Goal: Information Seeking & Learning: Learn about a topic

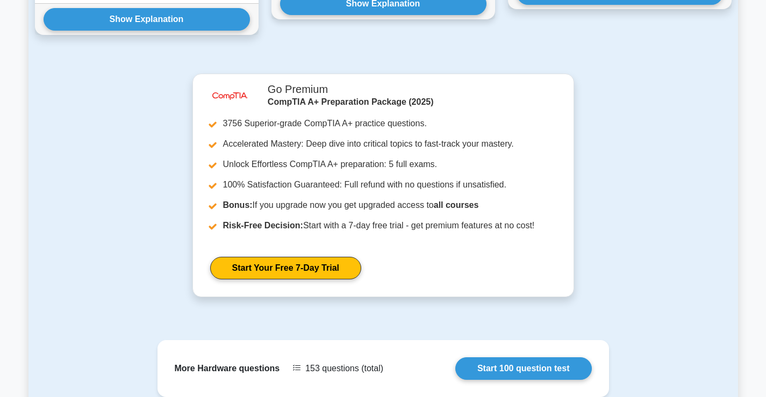
scroll to position [1128, 0]
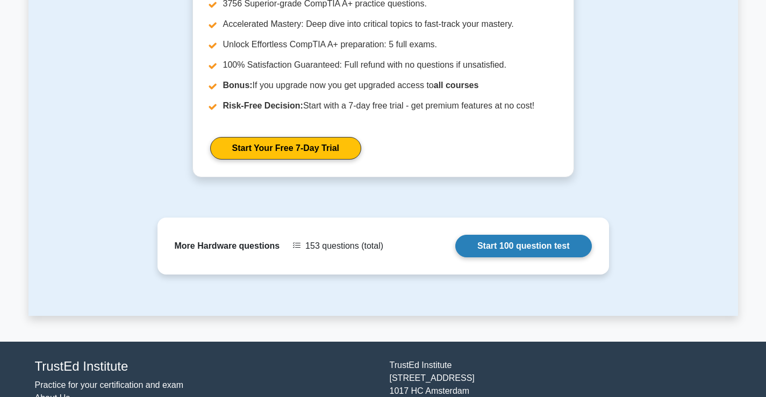
click at [503, 235] on link "Start 100 question test" at bounding box center [523, 246] width 136 height 23
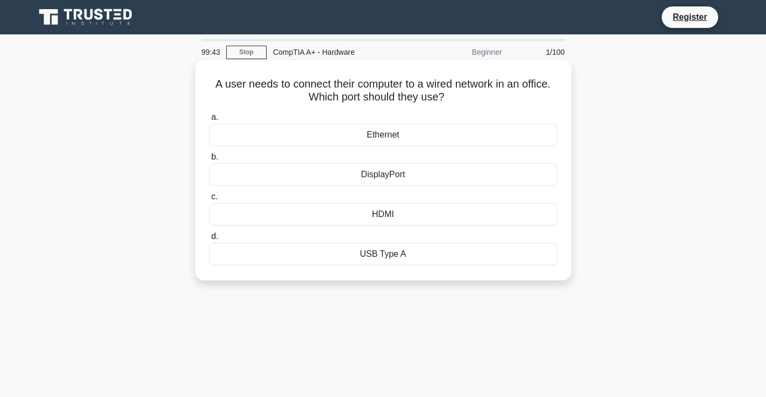
click at [398, 136] on div "Ethernet" at bounding box center [383, 135] width 348 height 23
click at [209, 121] on input "a. Ethernet" at bounding box center [209, 117] width 0 height 7
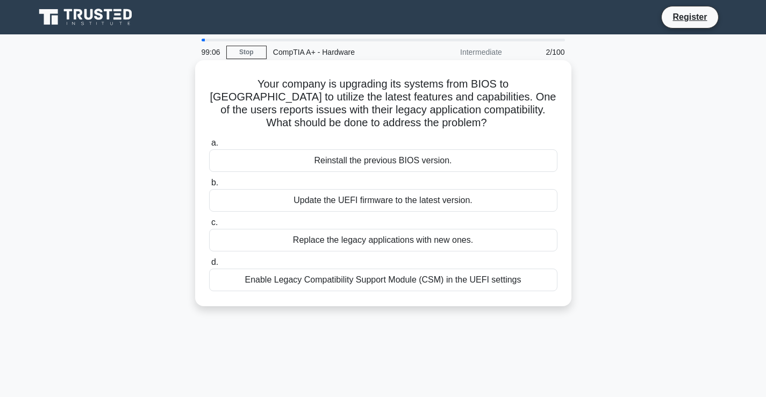
click at [351, 276] on div "Enable Legacy Compatibility Support Module (CSM) in the UEFI settings" at bounding box center [383, 280] width 348 height 23
click at [209, 266] on input "d. Enable Legacy Compatibility Support Module (CSM) in the UEFI settings" at bounding box center [209, 262] width 0 height 7
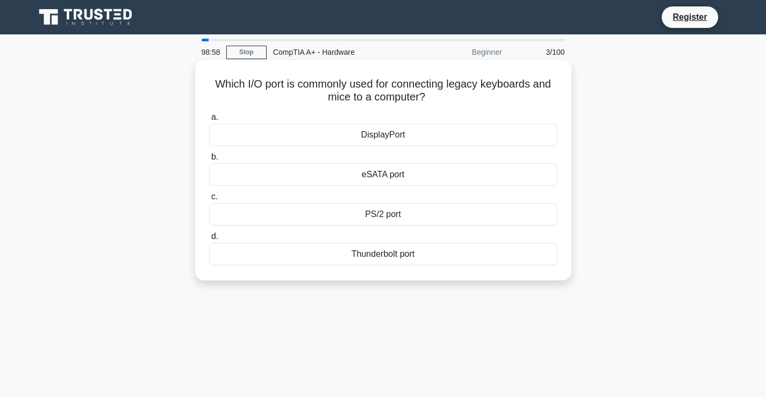
click at [401, 212] on div "PS/2 port" at bounding box center [383, 214] width 348 height 23
click at [209, 200] on input "c. PS/2 port" at bounding box center [209, 196] width 0 height 7
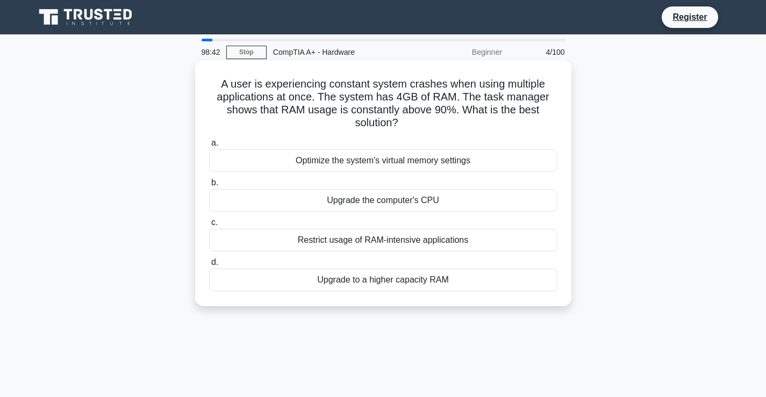
click at [387, 277] on div "Upgrade to a higher capacity RAM" at bounding box center [383, 280] width 348 height 23
click at [209, 266] on input "d. Upgrade to a higher capacity RAM" at bounding box center [209, 262] width 0 height 7
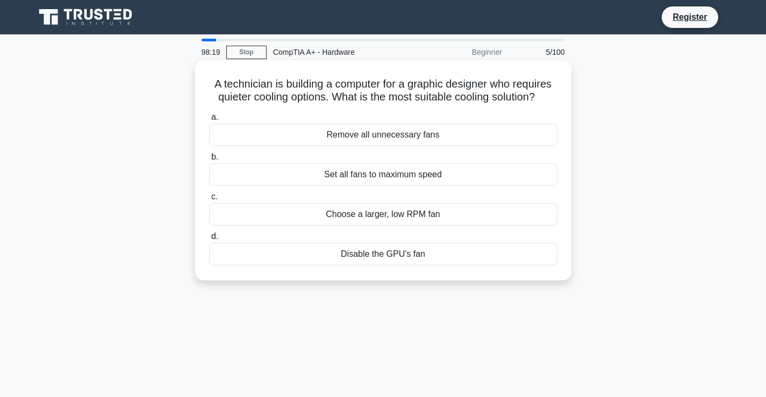
click at [374, 220] on div "Choose a larger, low RPM fan" at bounding box center [383, 214] width 348 height 23
click at [209, 200] on input "c. Choose a larger, low RPM fan" at bounding box center [209, 196] width 0 height 7
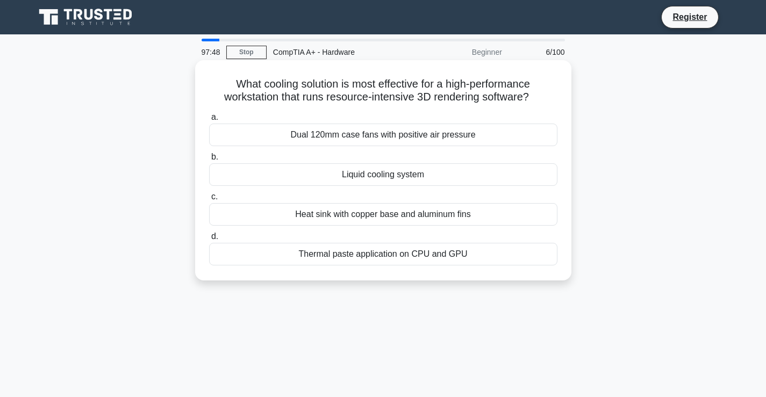
click at [361, 175] on div "Liquid cooling system" at bounding box center [383, 174] width 348 height 23
click at [209, 161] on input "b. Liquid cooling system" at bounding box center [209, 157] width 0 height 7
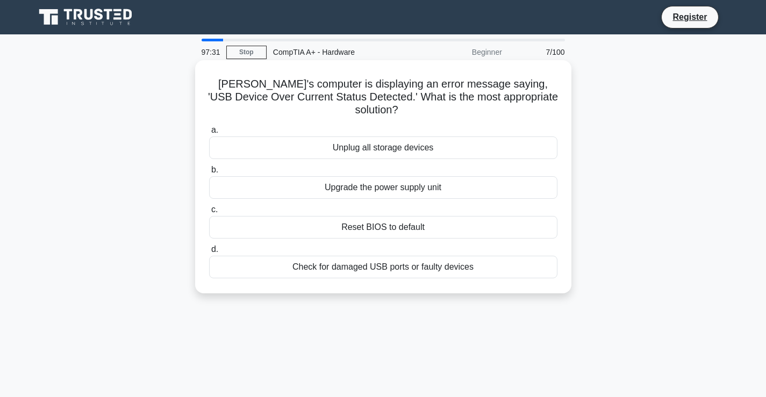
click at [389, 256] on div "Check for damaged USB ports or faulty devices" at bounding box center [383, 267] width 348 height 23
click at [209, 253] on input "d. Check for damaged USB ports or faulty devices" at bounding box center [209, 249] width 0 height 7
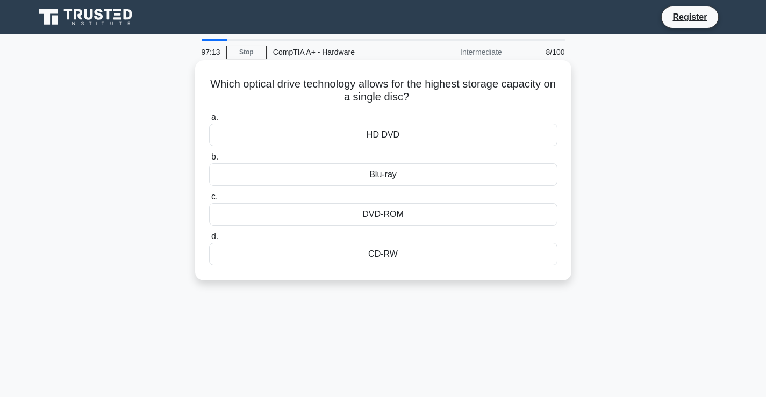
click at [385, 178] on div "Blu-ray" at bounding box center [383, 174] width 348 height 23
click at [209, 161] on input "b. Blu-ray" at bounding box center [209, 157] width 0 height 7
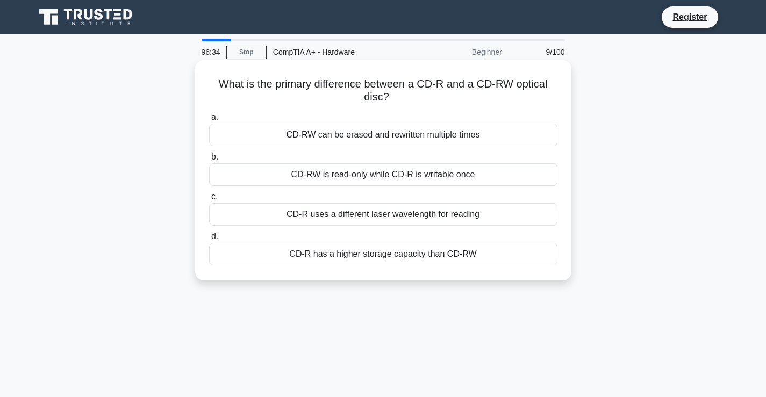
click at [367, 139] on div "CD-RW can be erased and rewritten multiple times" at bounding box center [383, 135] width 348 height 23
click at [209, 121] on input "a. CD-RW can be erased and rewritten multiple times" at bounding box center [209, 117] width 0 height 7
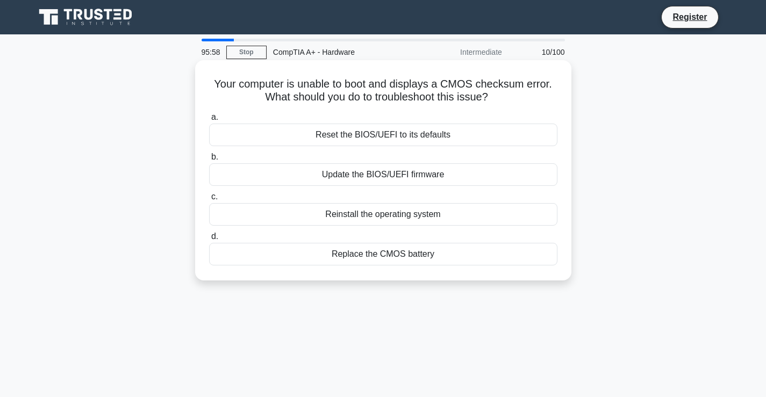
click at [384, 257] on div "Replace the CMOS battery" at bounding box center [383, 254] width 348 height 23
click at [209, 240] on input "d. Replace the CMOS battery" at bounding box center [209, 236] width 0 height 7
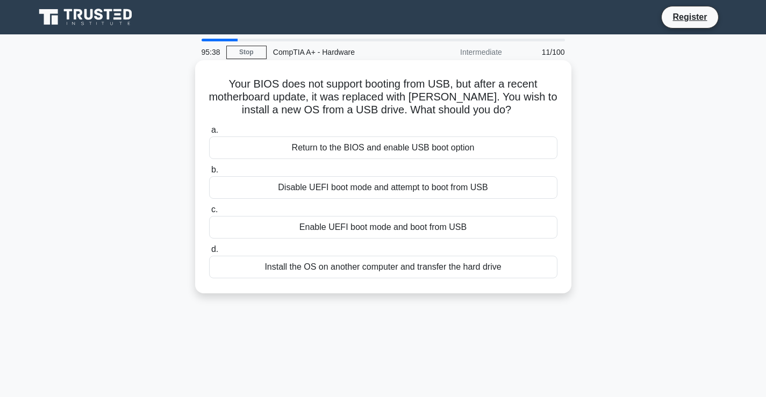
click at [410, 229] on div "Enable UEFI boot mode and boot from USB" at bounding box center [383, 227] width 348 height 23
click at [209, 213] on input "c. Enable UEFI boot mode and boot from USB" at bounding box center [209, 209] width 0 height 7
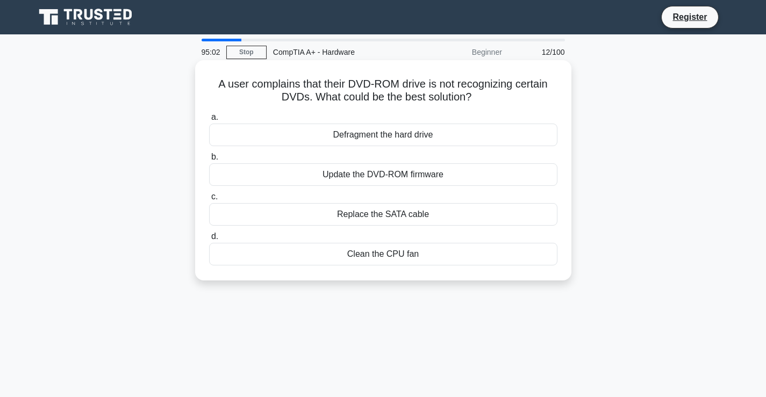
click at [412, 170] on div "Update the DVD-ROM firmware" at bounding box center [383, 174] width 348 height 23
click at [209, 161] on input "b. Update the DVD-ROM firmware" at bounding box center [209, 157] width 0 height 7
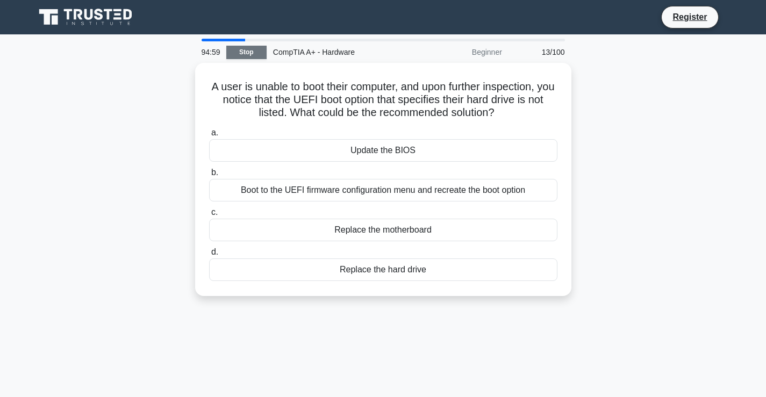
click at [257, 54] on link "Stop" at bounding box center [246, 52] width 40 height 13
